Goal: Complete application form: Complete application form

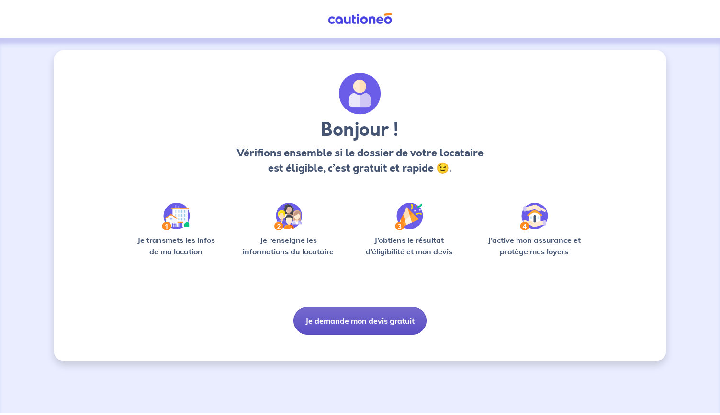
click at [354, 321] on button "Je demande mon devis gratuit" at bounding box center [359, 321] width 133 height 28
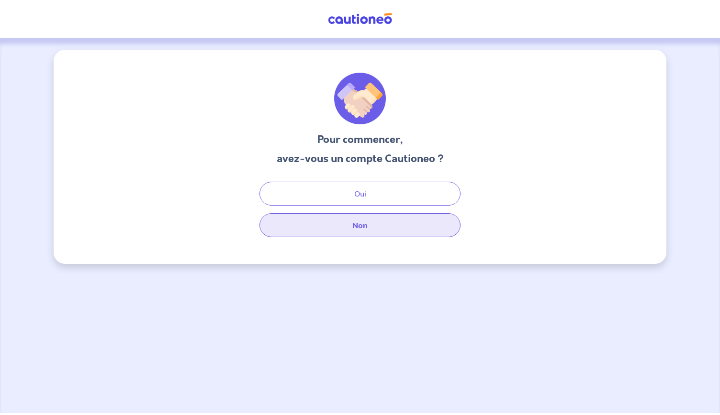
click at [355, 224] on button "Non" at bounding box center [359, 225] width 201 height 24
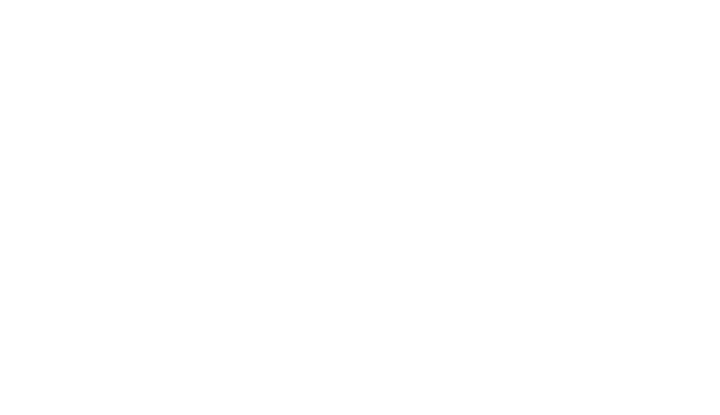
select select "FR"
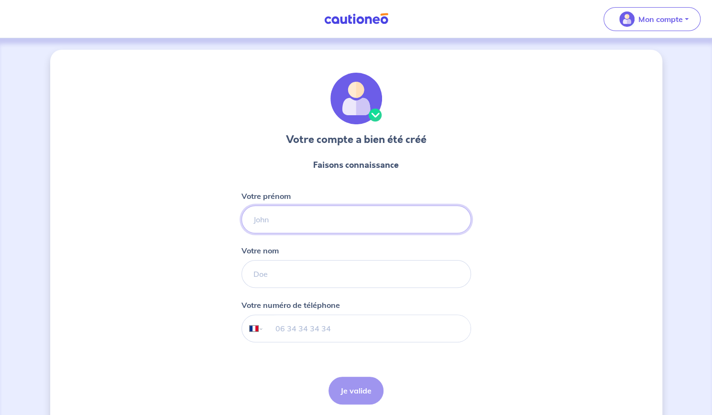
drag, startPoint x: 335, startPoint y: 219, endPoint x: 346, endPoint y: 230, distance: 15.9
click at [335, 219] on input "Votre prénom" at bounding box center [357, 220] width 230 height 28
type input "[PERSON_NAME]"
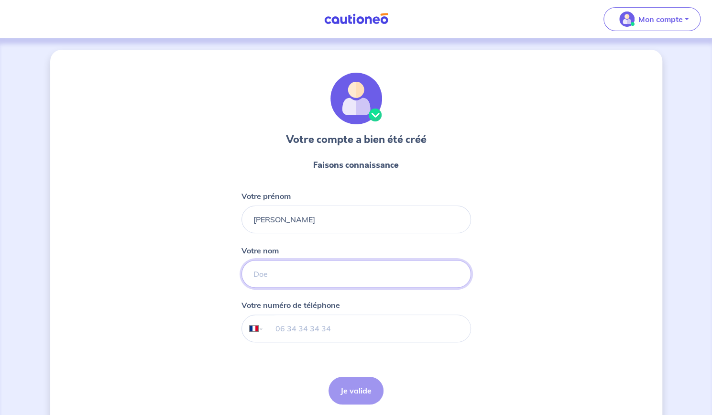
type input "Huck"
drag, startPoint x: 336, startPoint y: 327, endPoint x: 278, endPoint y: 320, distance: 58.3
click at [278, 320] on input "06 38 58 09 55" at bounding box center [367, 328] width 207 height 27
type input "0"
type input "06 71 59 29 22"
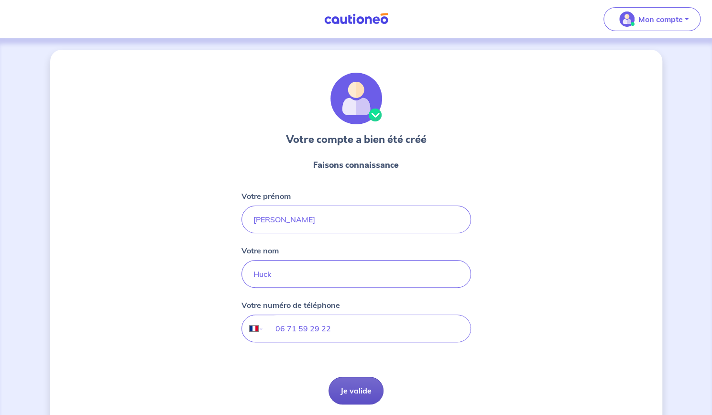
click at [341, 381] on button "Je valide" at bounding box center [356, 391] width 55 height 28
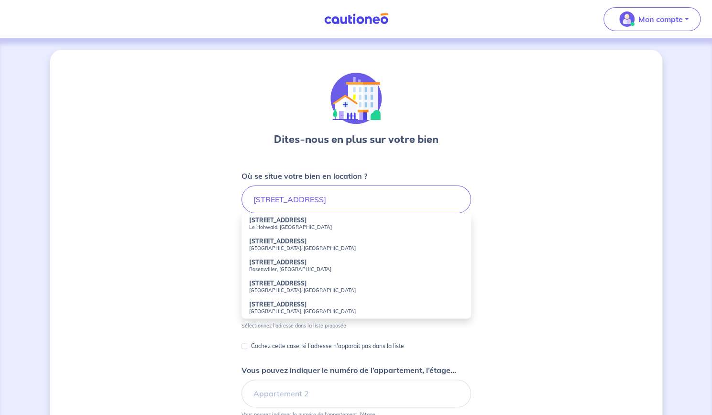
click at [303, 222] on strong "[STREET_ADDRESS]" at bounding box center [278, 220] width 58 height 7
type input "[STREET_ADDRESS]"
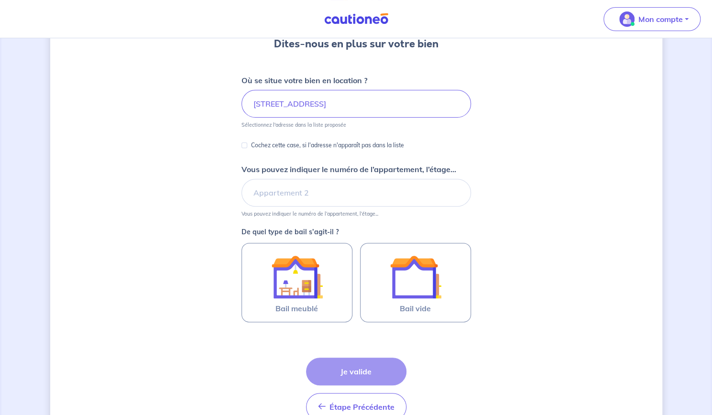
scroll to position [100, 0]
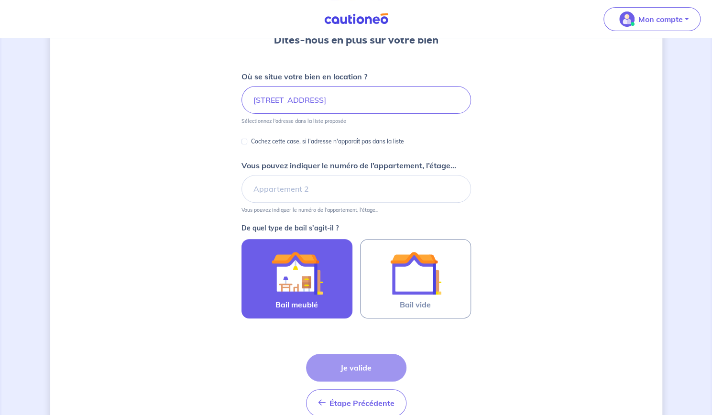
click at [307, 268] on img at bounding box center [297, 273] width 52 height 52
click at [0, 0] on input "Bail meublé" at bounding box center [0, 0] width 0 height 0
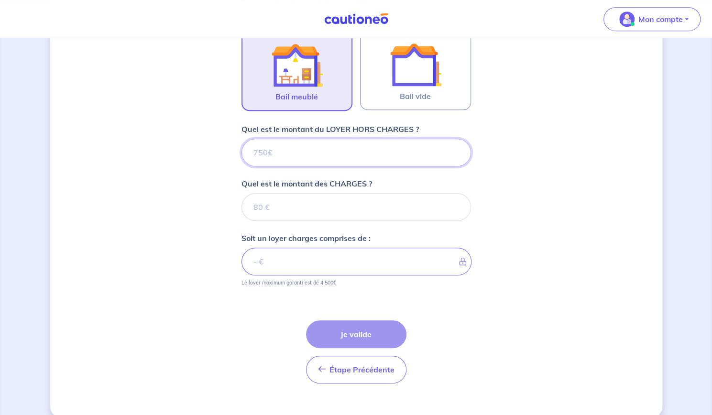
scroll to position [320, 0]
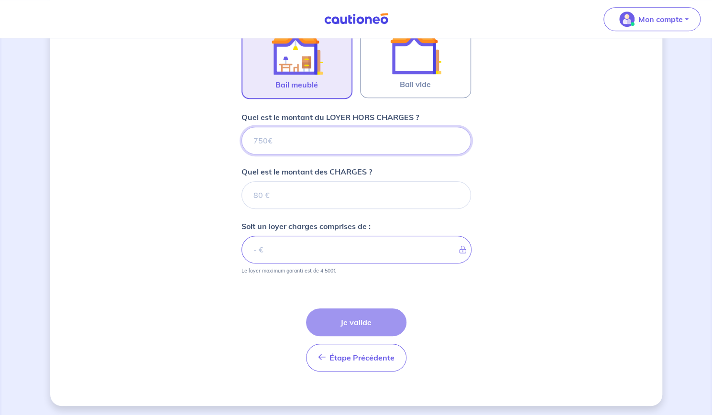
click at [276, 144] on input "Quel est le montant du LOYER HORS CHARGES ?" at bounding box center [357, 141] width 230 height 28
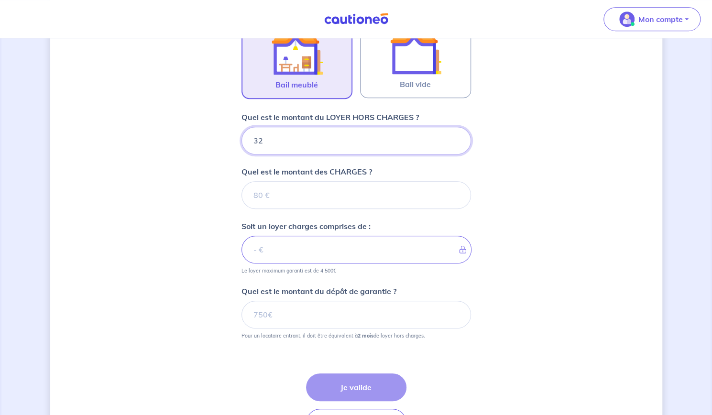
type input "320"
type input "322"
click at [277, 203] on input "Quel est le montant des CHARGES ?" at bounding box center [357, 195] width 230 height 28
type input "28"
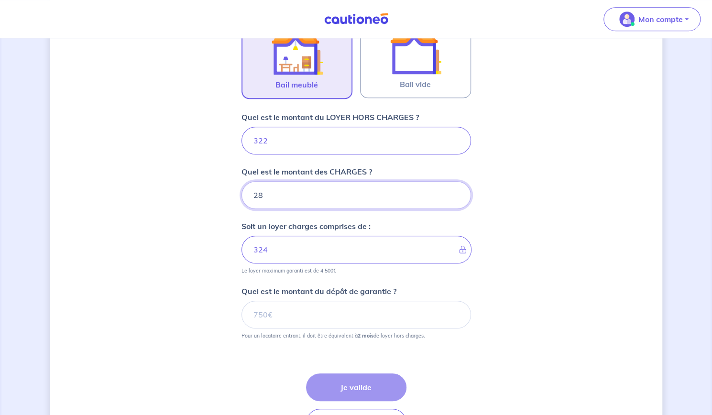
type input "350"
type input "28"
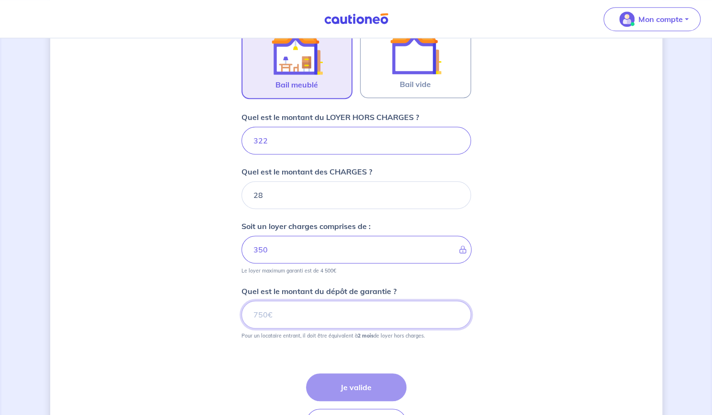
click at [281, 318] on input "Quel est le montant du dépôt de garantie ?" at bounding box center [357, 315] width 230 height 28
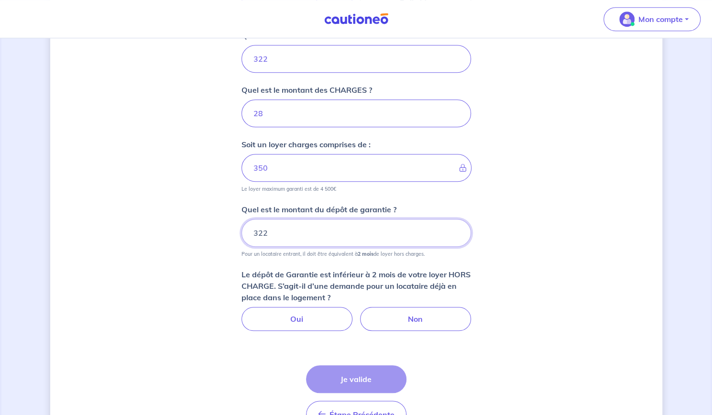
scroll to position [403, 0]
type input "322"
click at [209, 299] on div "Dites-nous en plus sur votre bien Où se situe votre bien en location ? [STREET_…" at bounding box center [356, 54] width 612 height 815
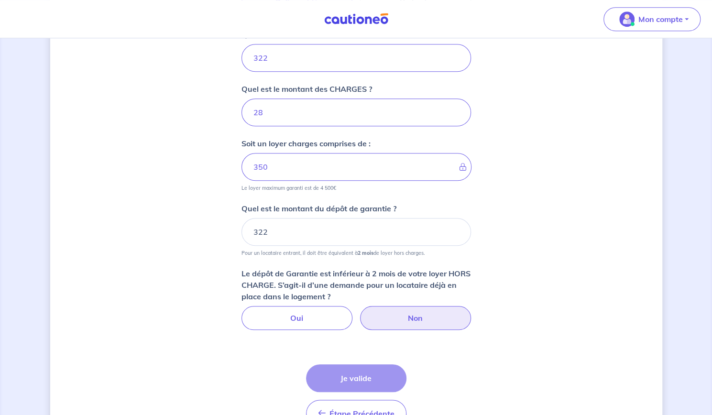
click at [398, 311] on label "Non" at bounding box center [415, 318] width 111 height 24
click at [359, 311] on input "Non" at bounding box center [356, 309] width 6 height 6
radio input "true"
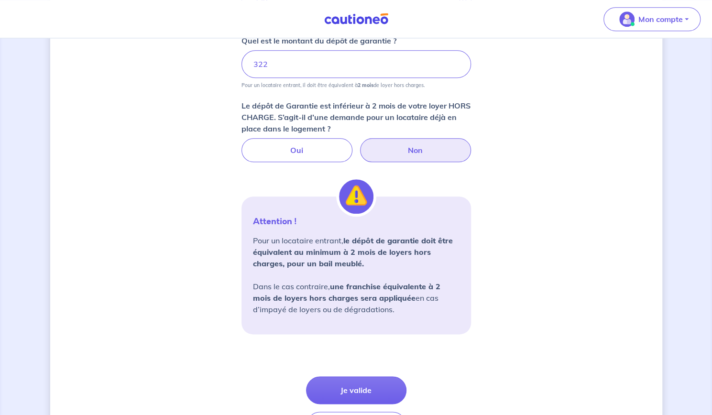
scroll to position [574, 0]
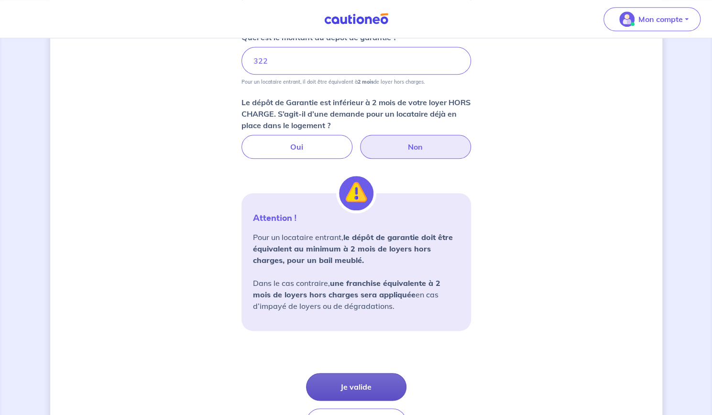
click at [343, 389] on button "Je valide" at bounding box center [356, 387] width 100 height 28
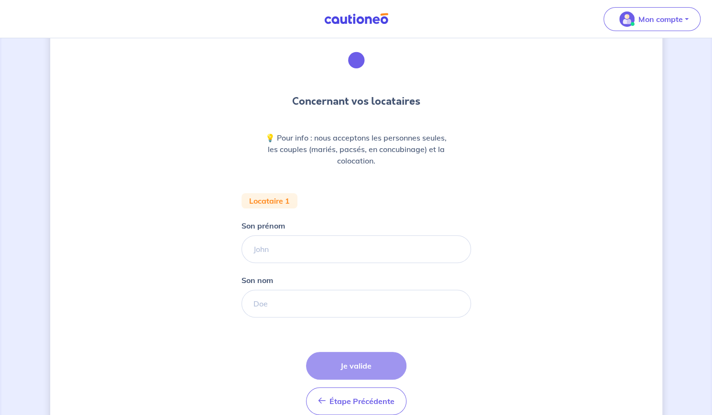
scroll to position [39, 0]
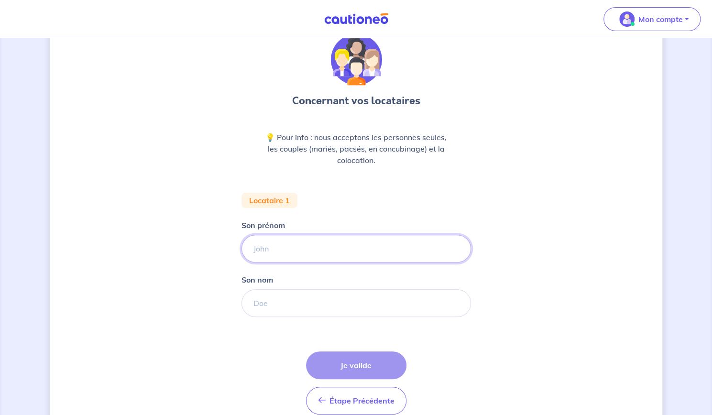
click at [288, 249] on input "Son prénom" at bounding box center [357, 249] width 230 height 28
type input "[PERSON_NAME]"
click at [277, 296] on input "Son nom" at bounding box center [357, 303] width 230 height 28
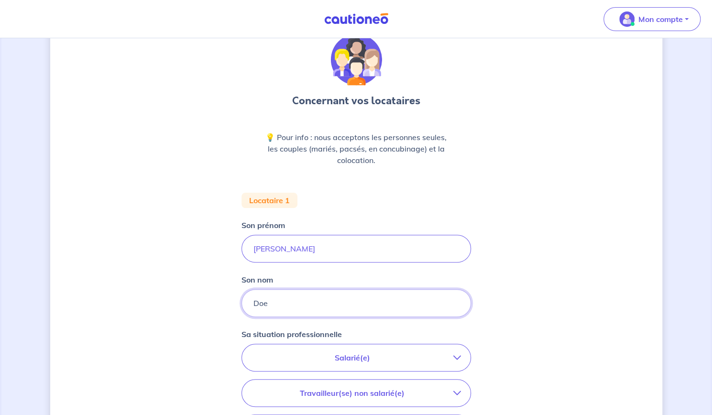
type input "Doe"
click at [192, 291] on div "Concernant vos locataires 💡 Pour info : nous acceptons les personnes seules, le…" at bounding box center [356, 313] width 612 height 604
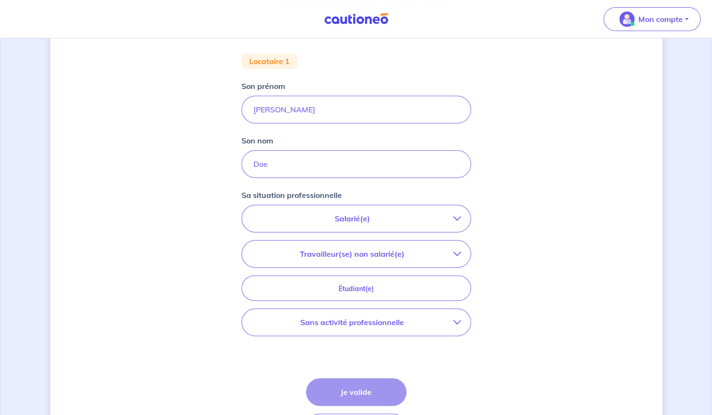
scroll to position [178, 0]
click at [293, 219] on p "Salarié(e)" at bounding box center [353, 217] width 202 height 11
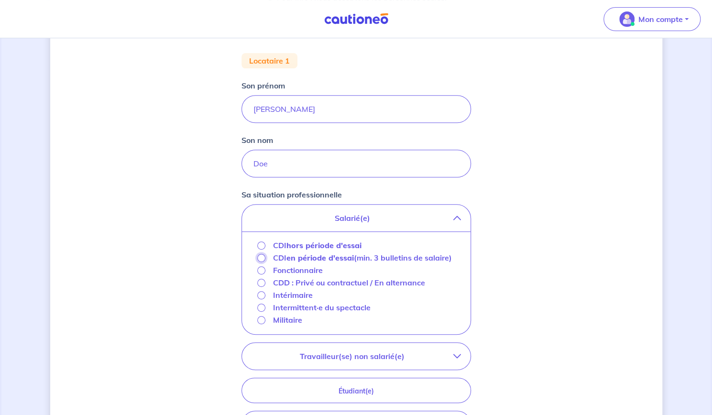
click at [261, 256] on input "CDI en période d'essai (min. 3 bulletins de salaire)" at bounding box center [261, 258] width 8 height 8
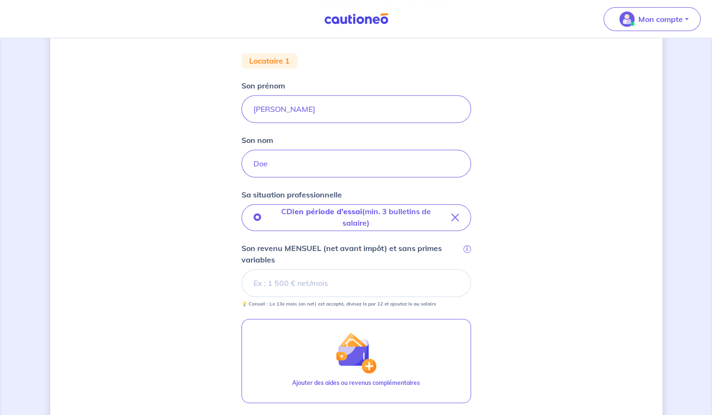
click at [283, 281] on input "Son revenu MENSUEL (net avant impôt) et sans primes variables i" at bounding box center [357, 283] width 230 height 28
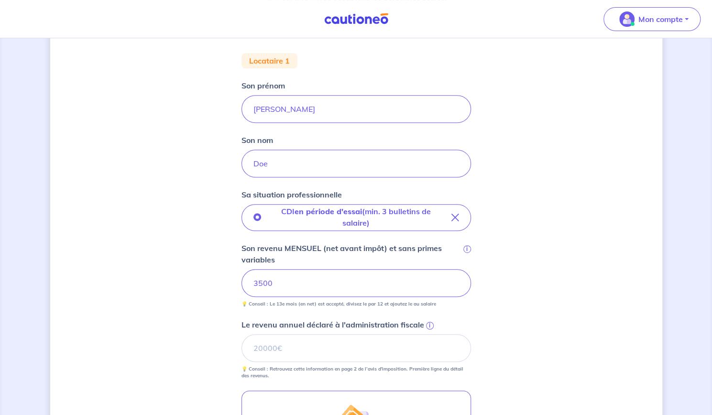
click at [219, 291] on div "Concernant vos locataires 💡 Pour info : nous acceptons les personnes seules, le…" at bounding box center [356, 244] width 612 height 747
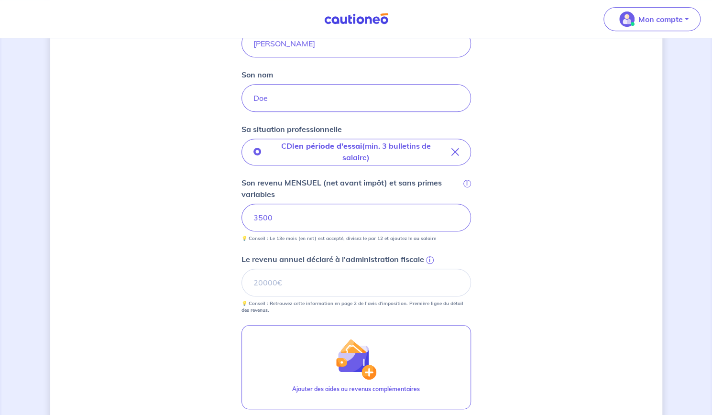
scroll to position [249, 0]
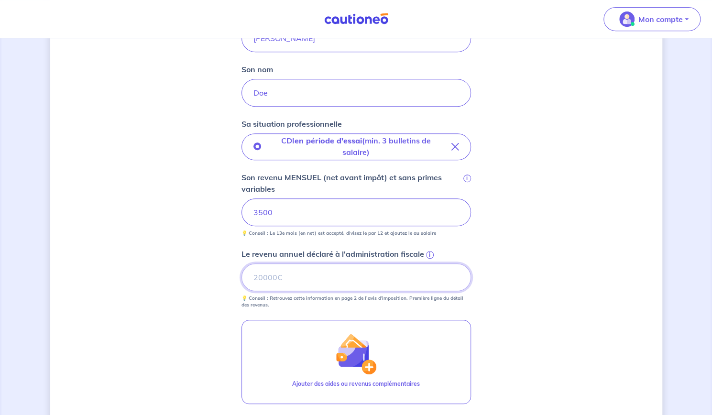
click at [261, 278] on input "Le revenu annuel déclaré à l'administration fiscale i" at bounding box center [357, 278] width 230 height 28
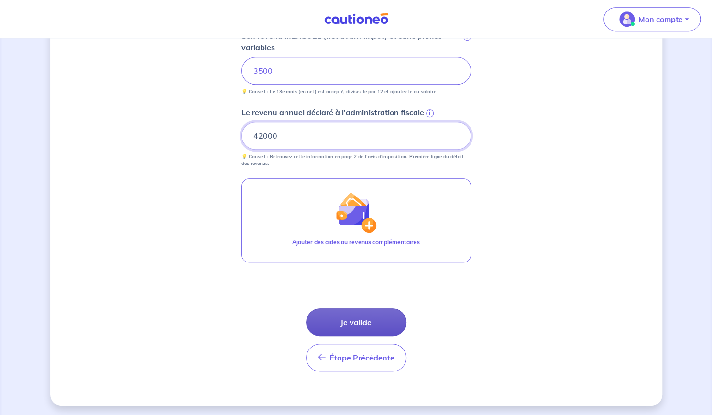
type input "42000"
click at [348, 318] on button "Je valide" at bounding box center [356, 323] width 100 height 28
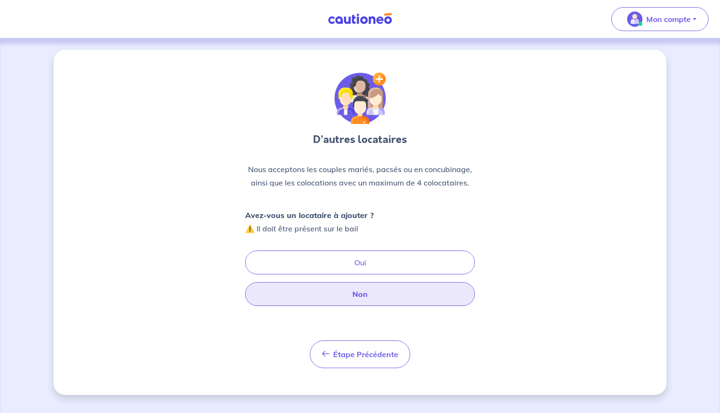
click at [272, 291] on button "Non" at bounding box center [360, 294] width 230 height 24
